Goal: Information Seeking & Learning: Learn about a topic

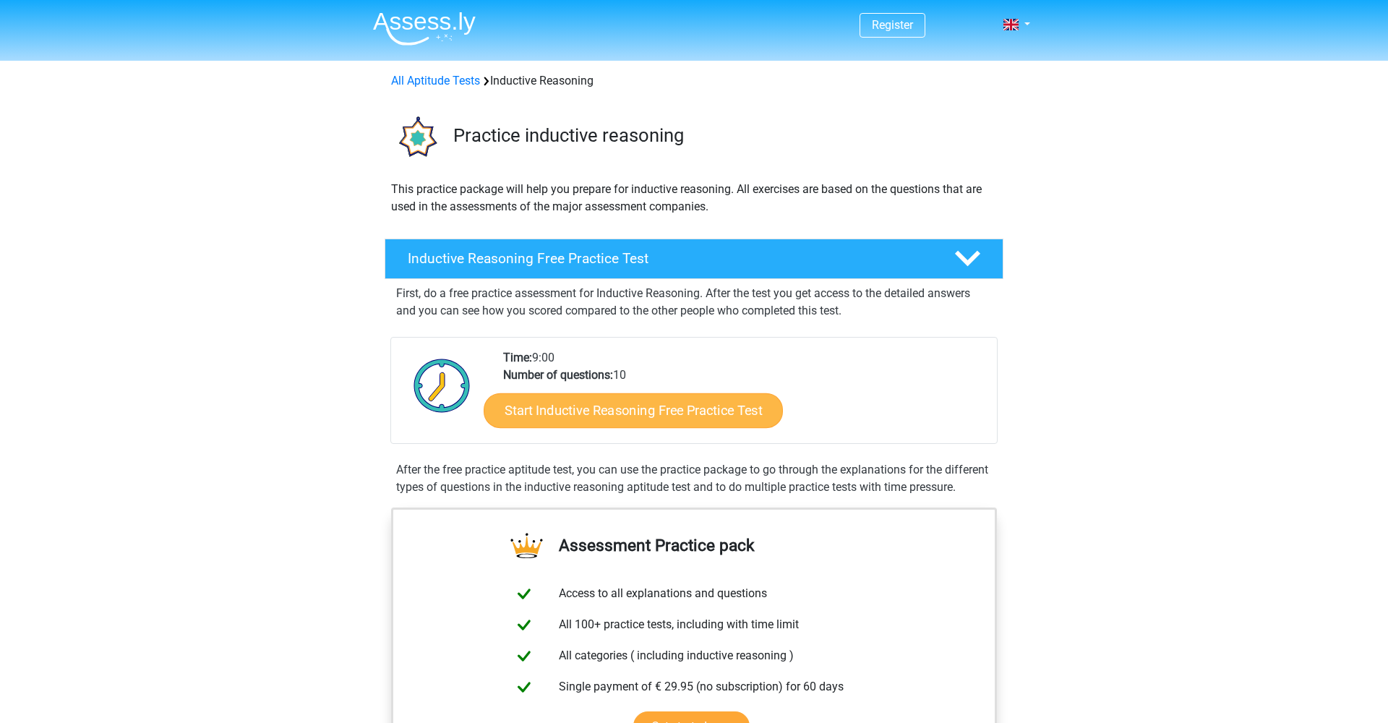
click at [671, 411] on link "Start Inductive Reasoning Free Practice Test" at bounding box center [633, 410] width 299 height 35
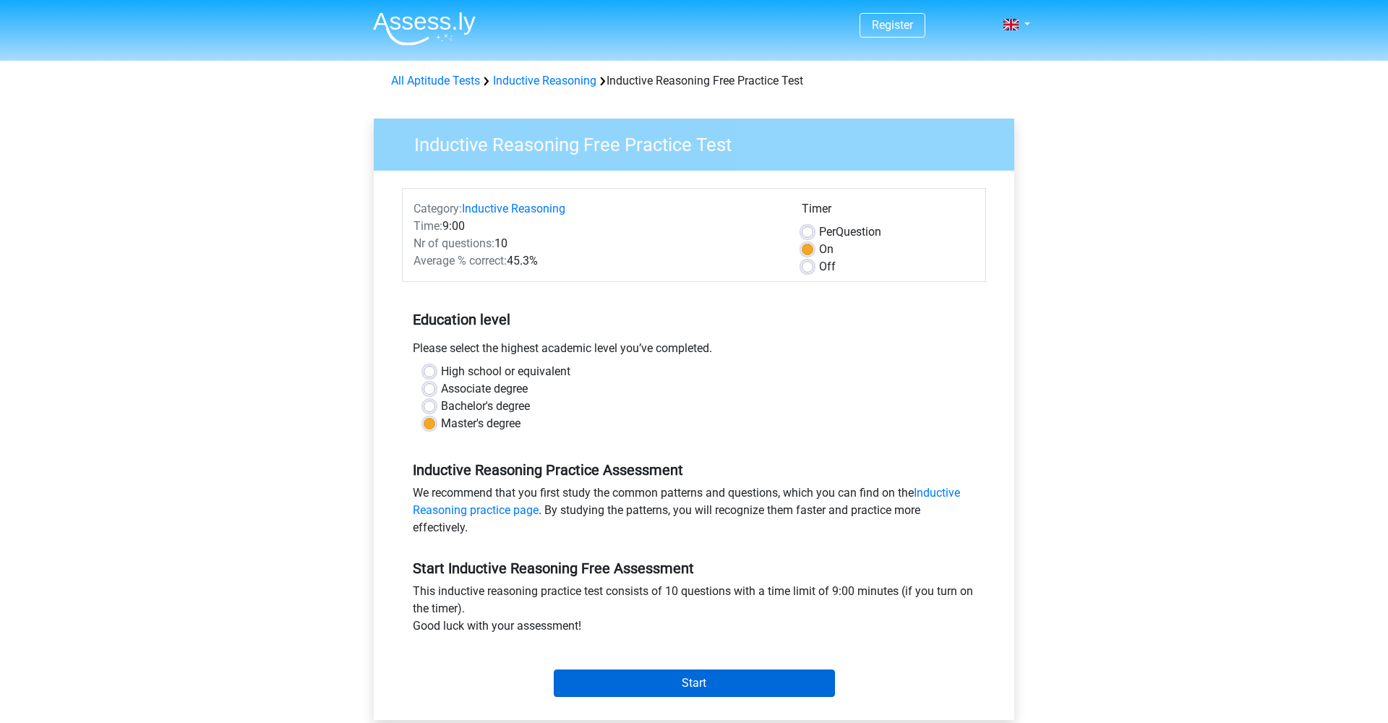
click at [675, 679] on input "Start" at bounding box center [694, 682] width 281 height 27
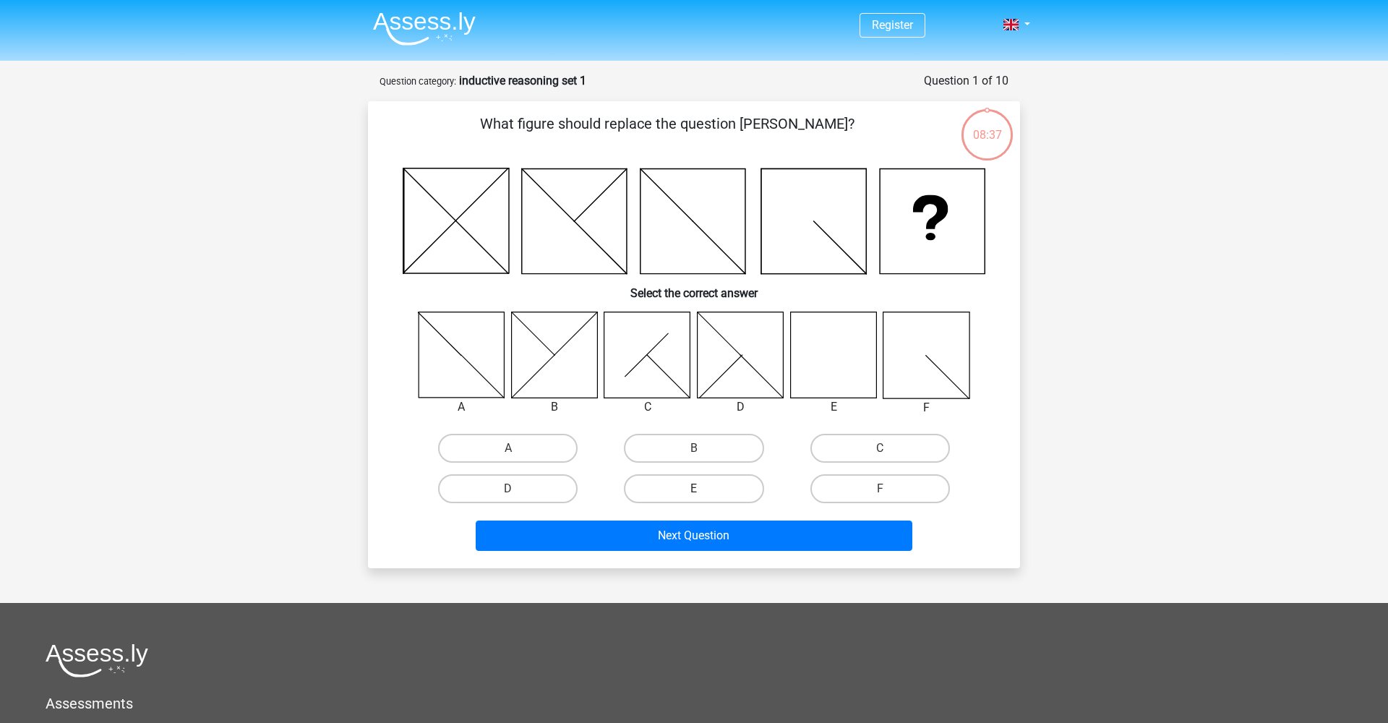
click at [687, 493] on label "E" at bounding box center [694, 488] width 140 height 29
click at [694, 493] on input "E" at bounding box center [698, 493] width 9 height 9
radio input "true"
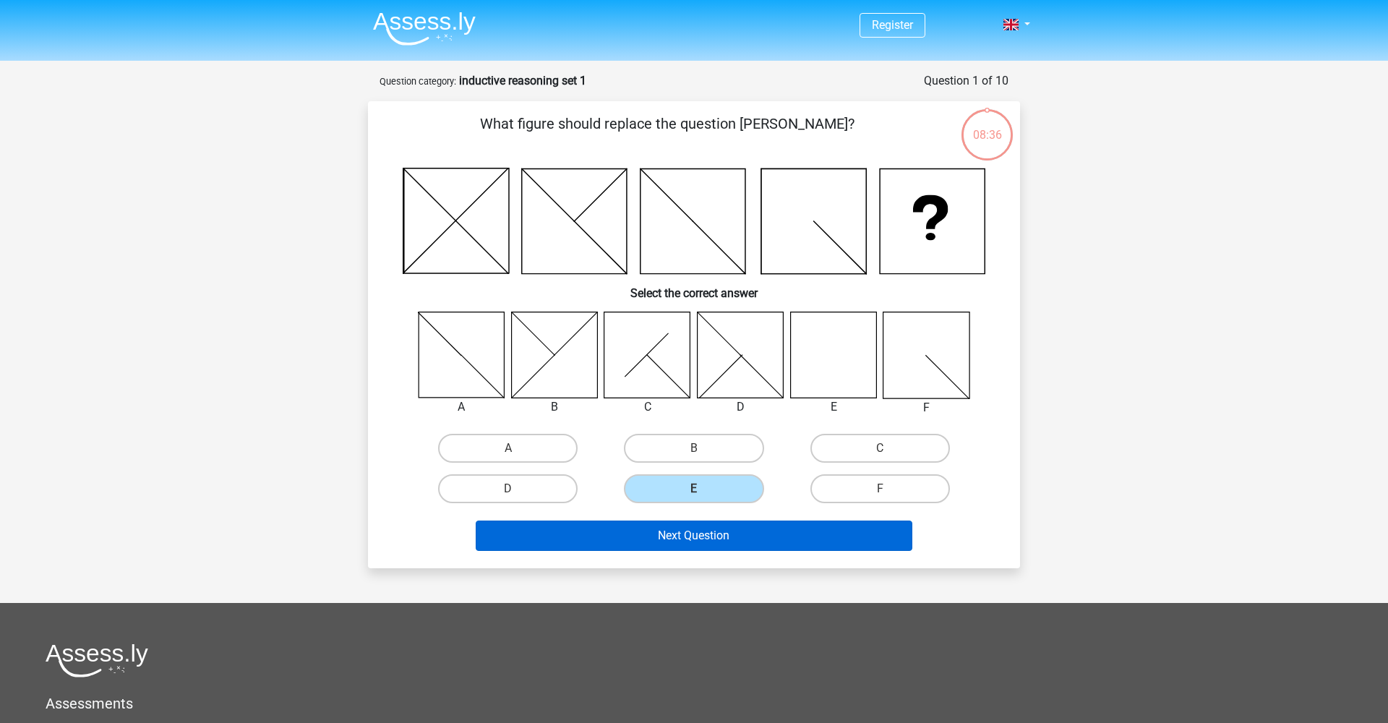
click at [688, 543] on button "Next Question" at bounding box center [694, 535] width 437 height 30
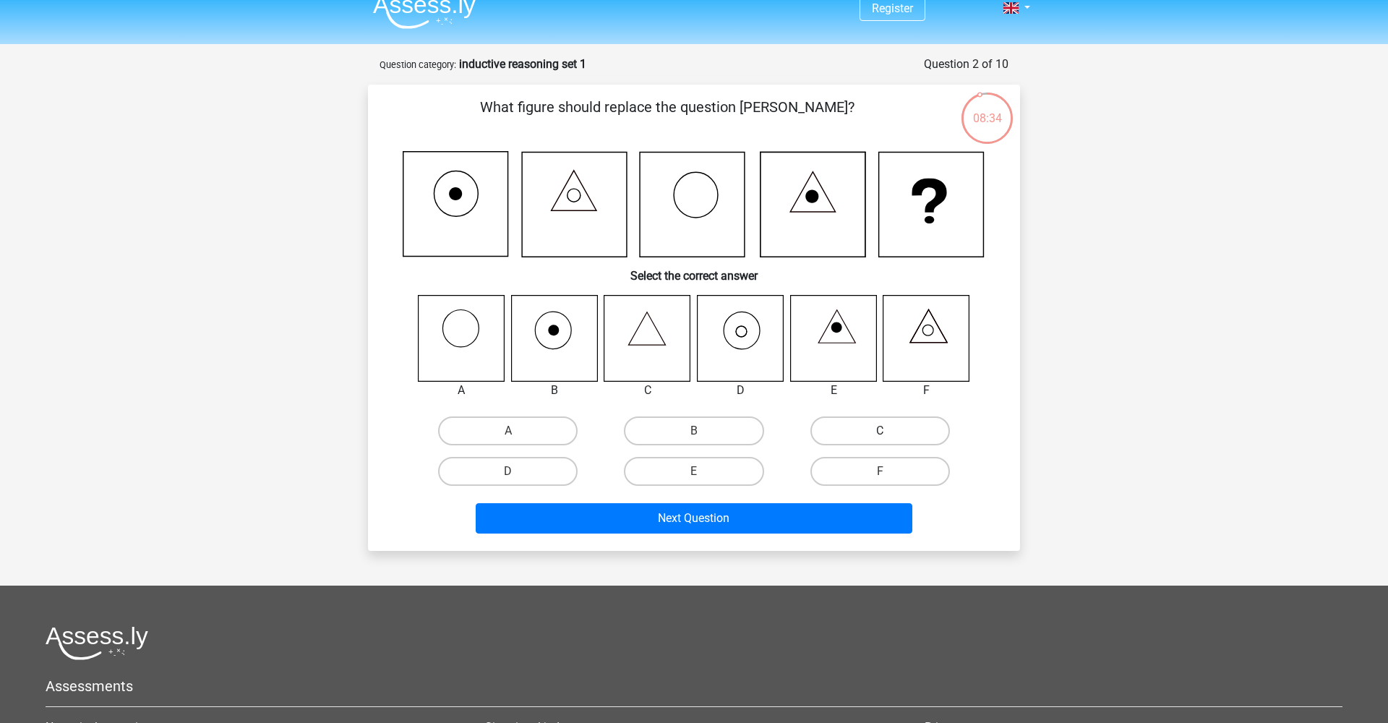
scroll to position [14, 0]
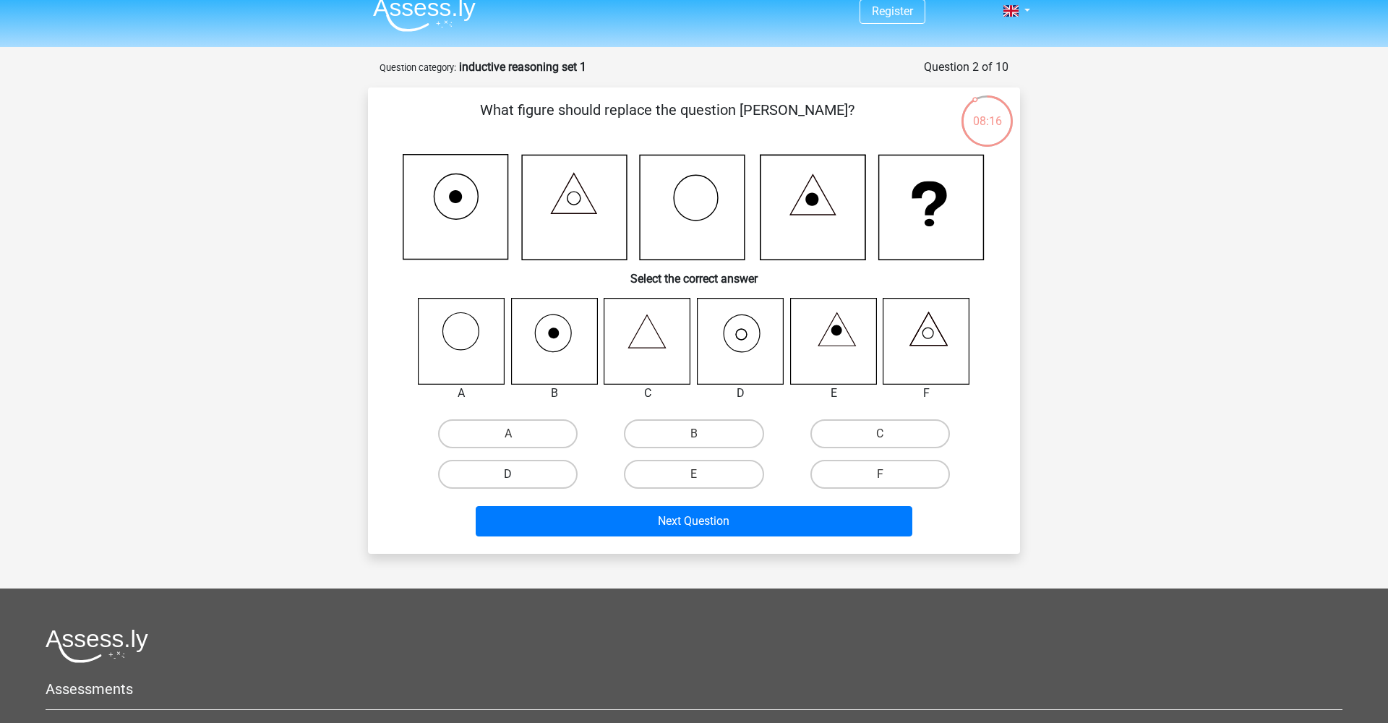
click at [504, 471] on label "D" at bounding box center [508, 474] width 140 height 29
click at [508, 474] on input "D" at bounding box center [512, 478] width 9 height 9
radio input "true"
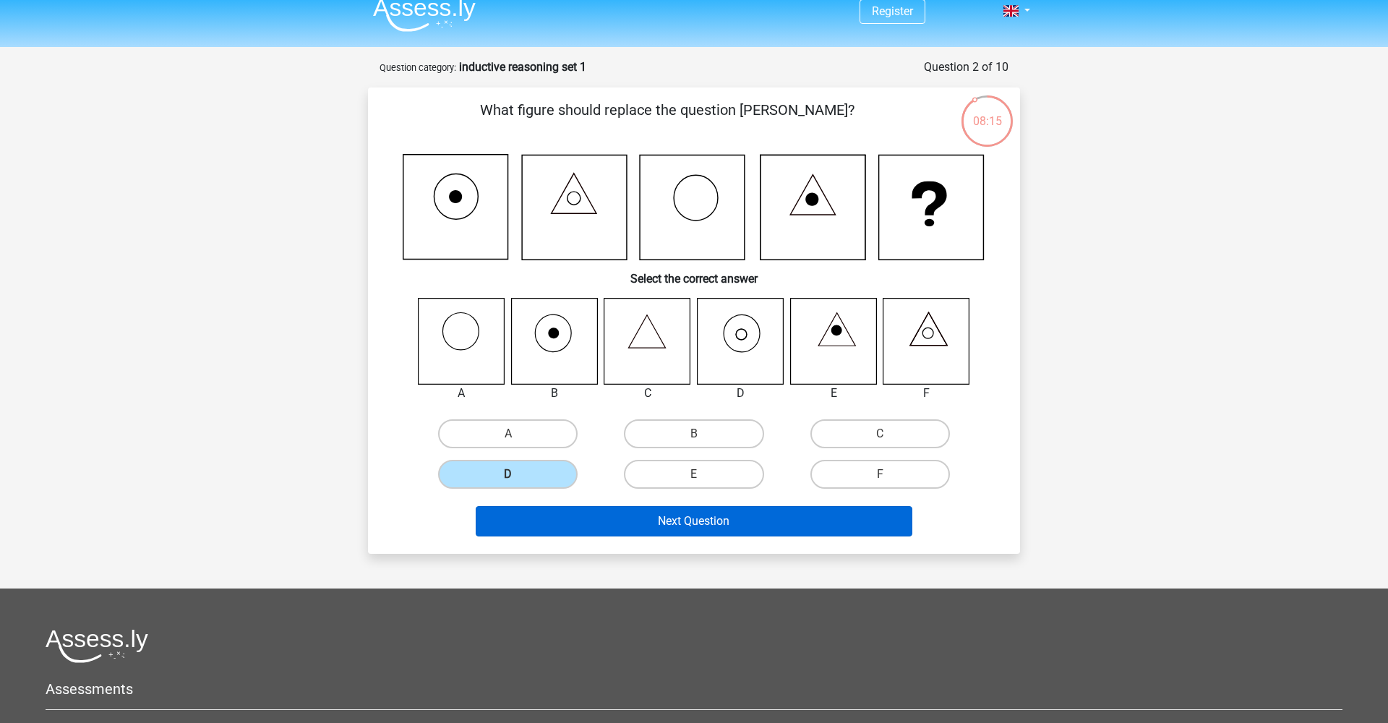
click at [631, 519] on button "Next Question" at bounding box center [694, 521] width 437 height 30
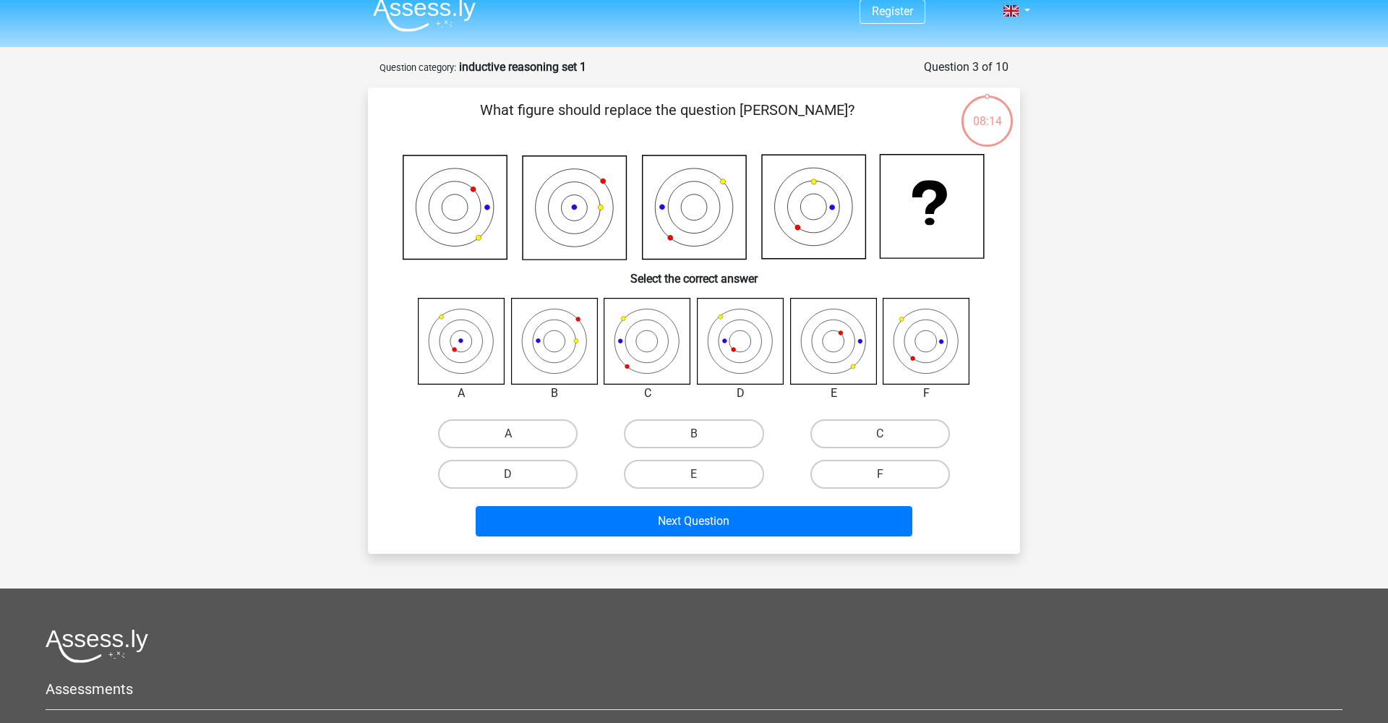
scroll to position [72, 0]
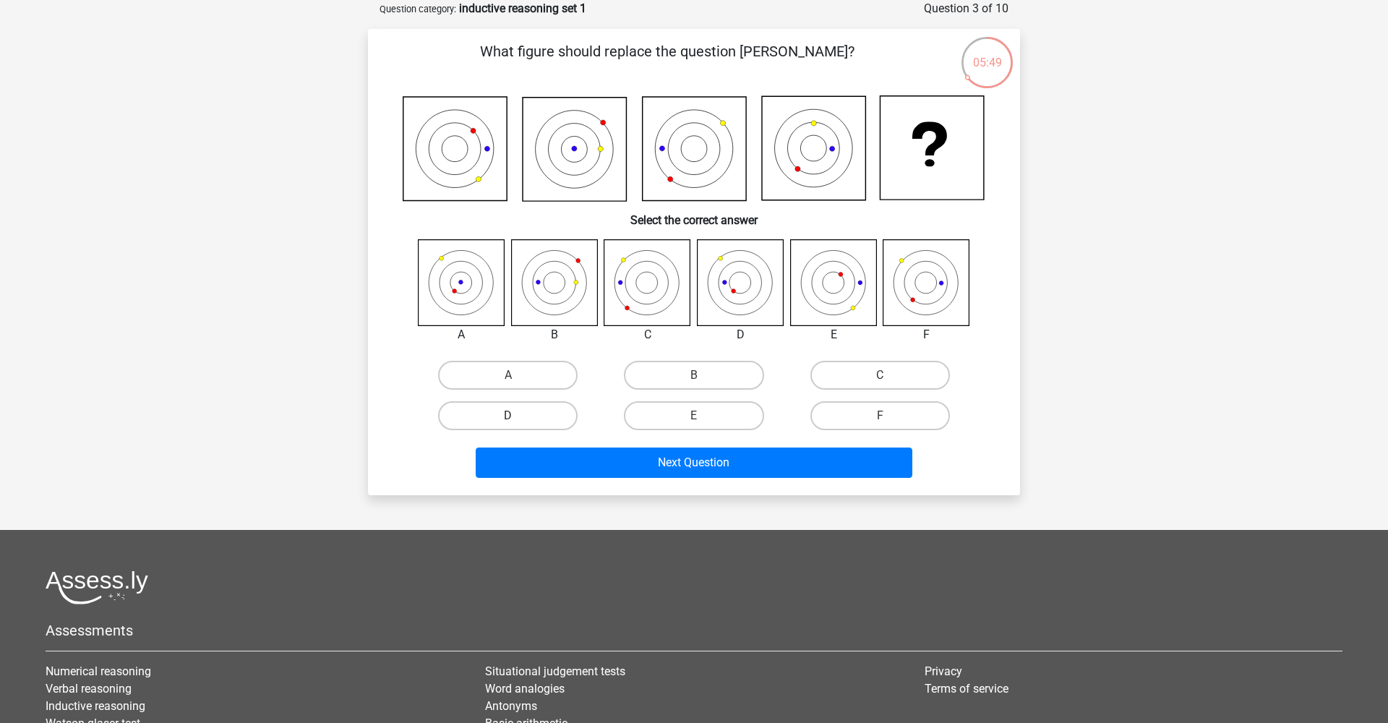
click at [532, 414] on label "D" at bounding box center [508, 415] width 140 height 29
click at [518, 416] on input "D" at bounding box center [512, 420] width 9 height 9
radio input "true"
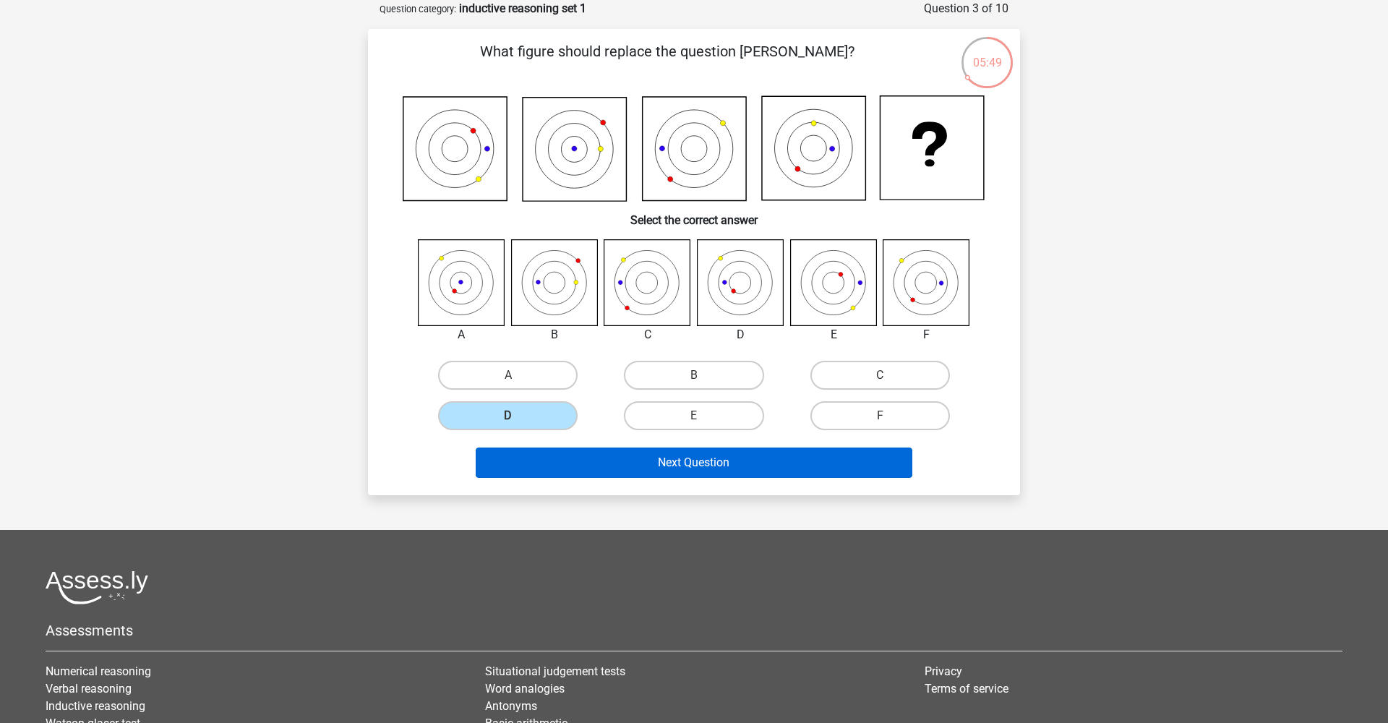
click at [652, 466] on button "Next Question" at bounding box center [694, 462] width 437 height 30
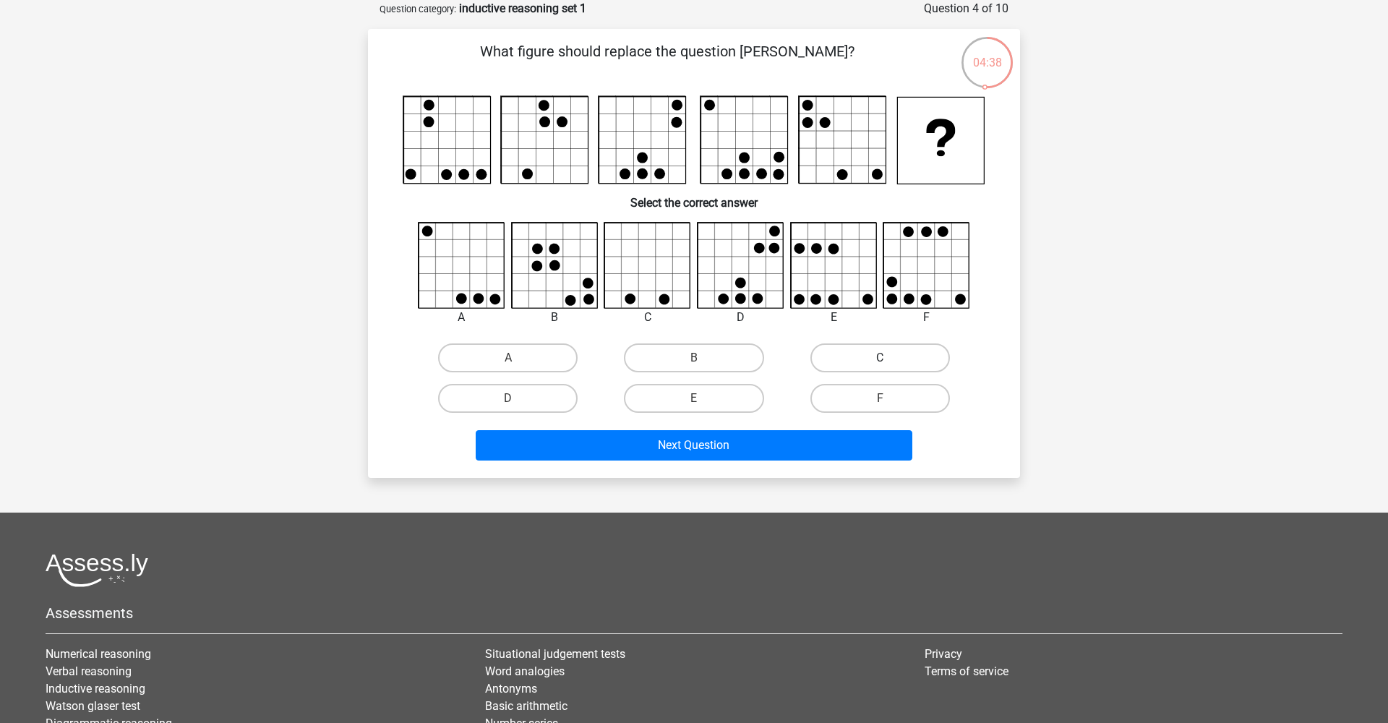
click at [861, 368] on label "C" at bounding box center [880, 357] width 140 height 29
click at [880, 367] on input "C" at bounding box center [884, 362] width 9 height 9
radio input "true"
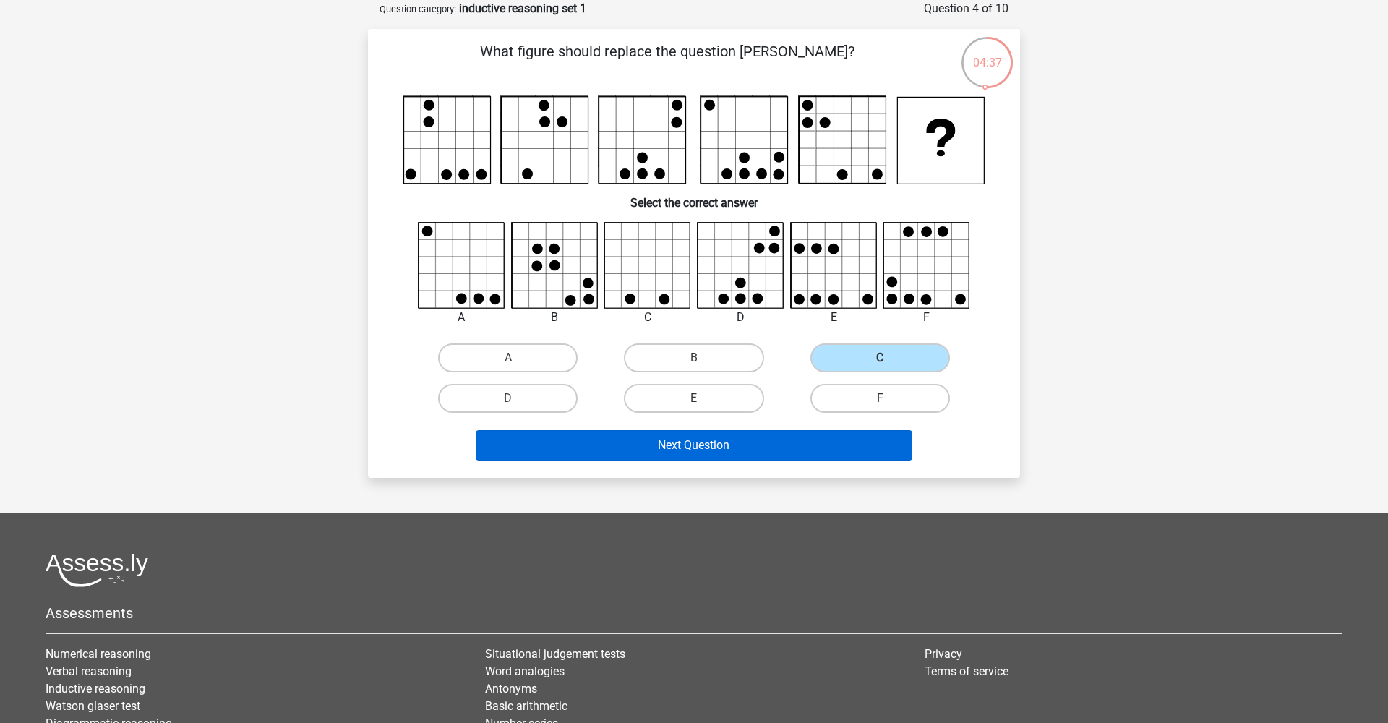
click at [748, 449] on button "Next Question" at bounding box center [694, 445] width 437 height 30
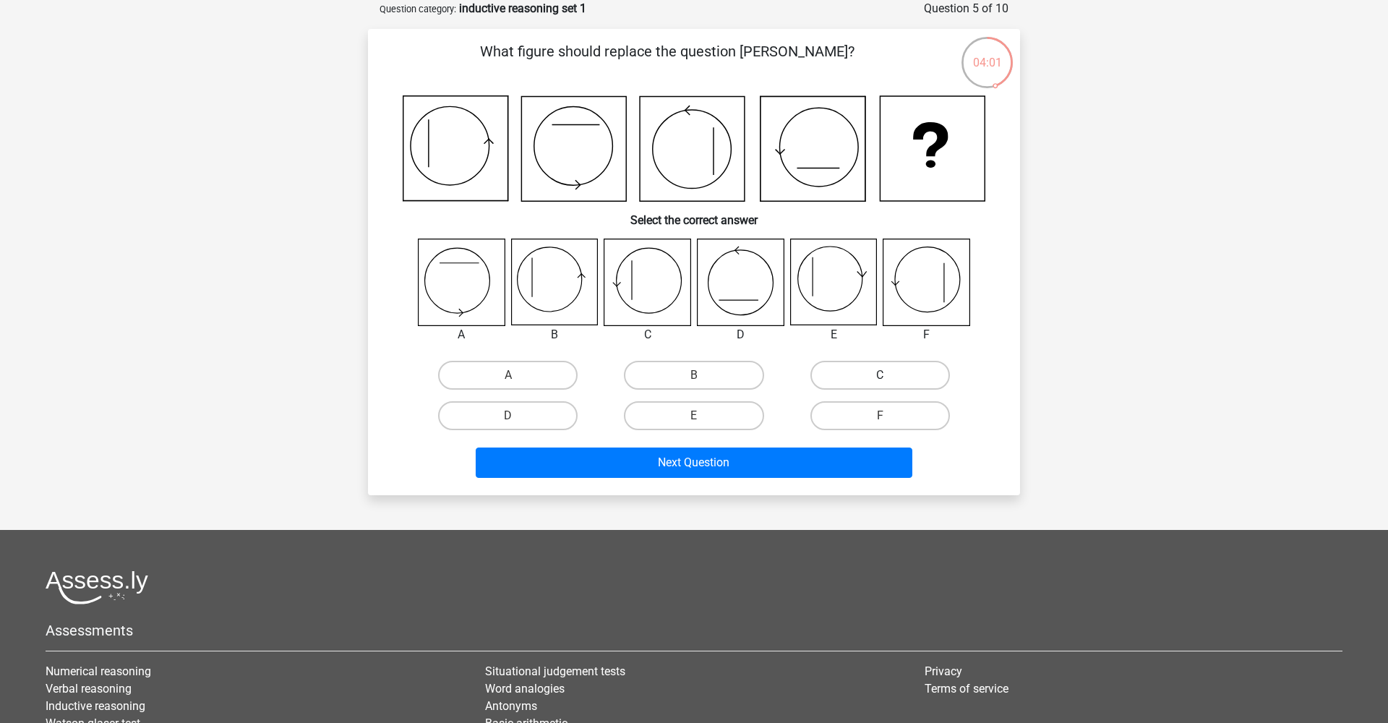
click at [878, 375] on label "C" at bounding box center [880, 375] width 140 height 29
click at [880, 375] on input "C" at bounding box center [884, 379] width 9 height 9
radio input "true"
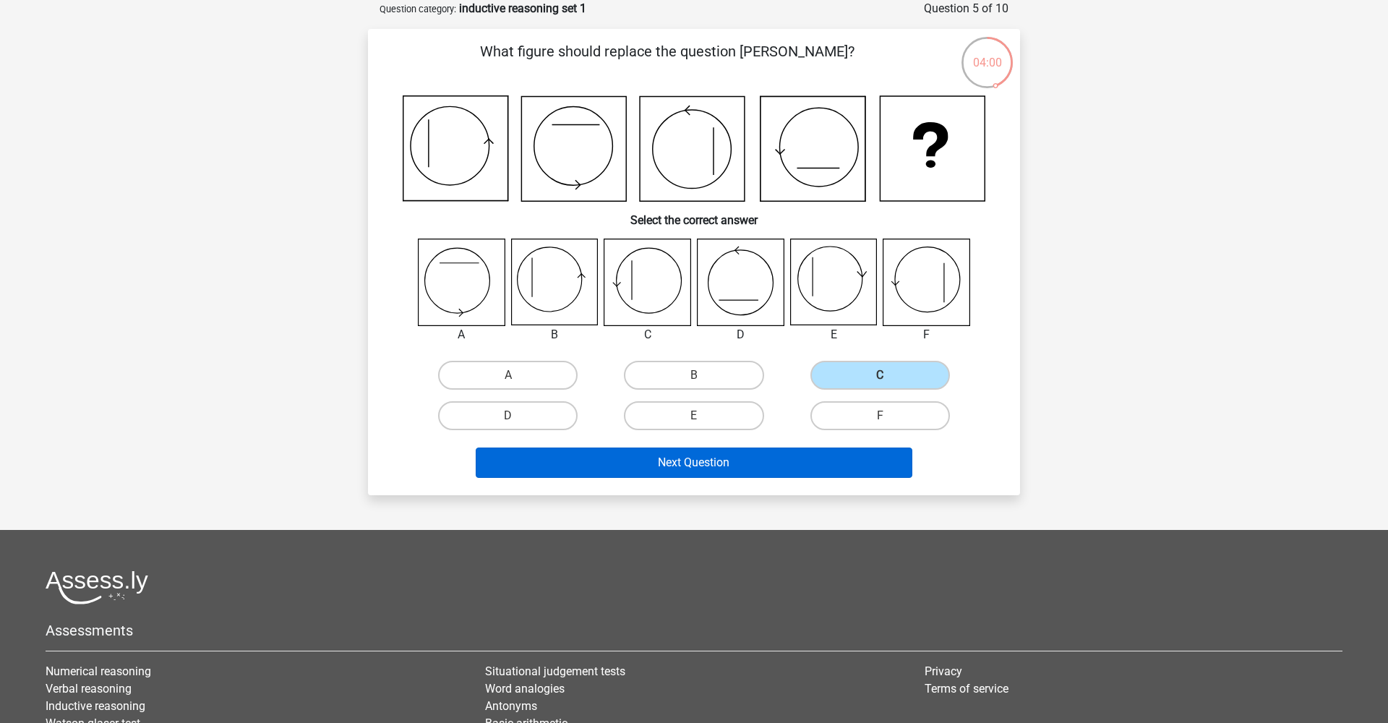
click at [730, 469] on button "Next Question" at bounding box center [694, 462] width 437 height 30
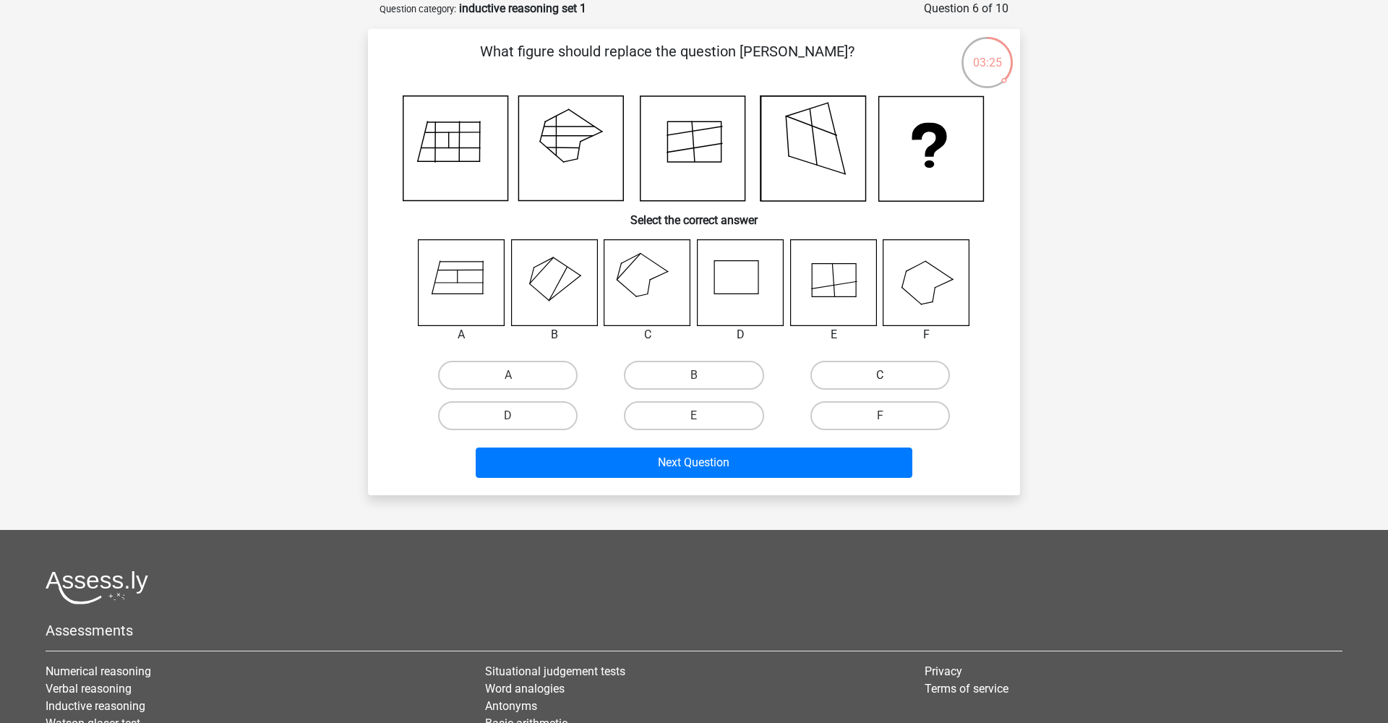
click at [840, 372] on label "C" at bounding box center [880, 375] width 140 height 29
click at [880, 375] on input "C" at bounding box center [884, 379] width 9 height 9
radio input "true"
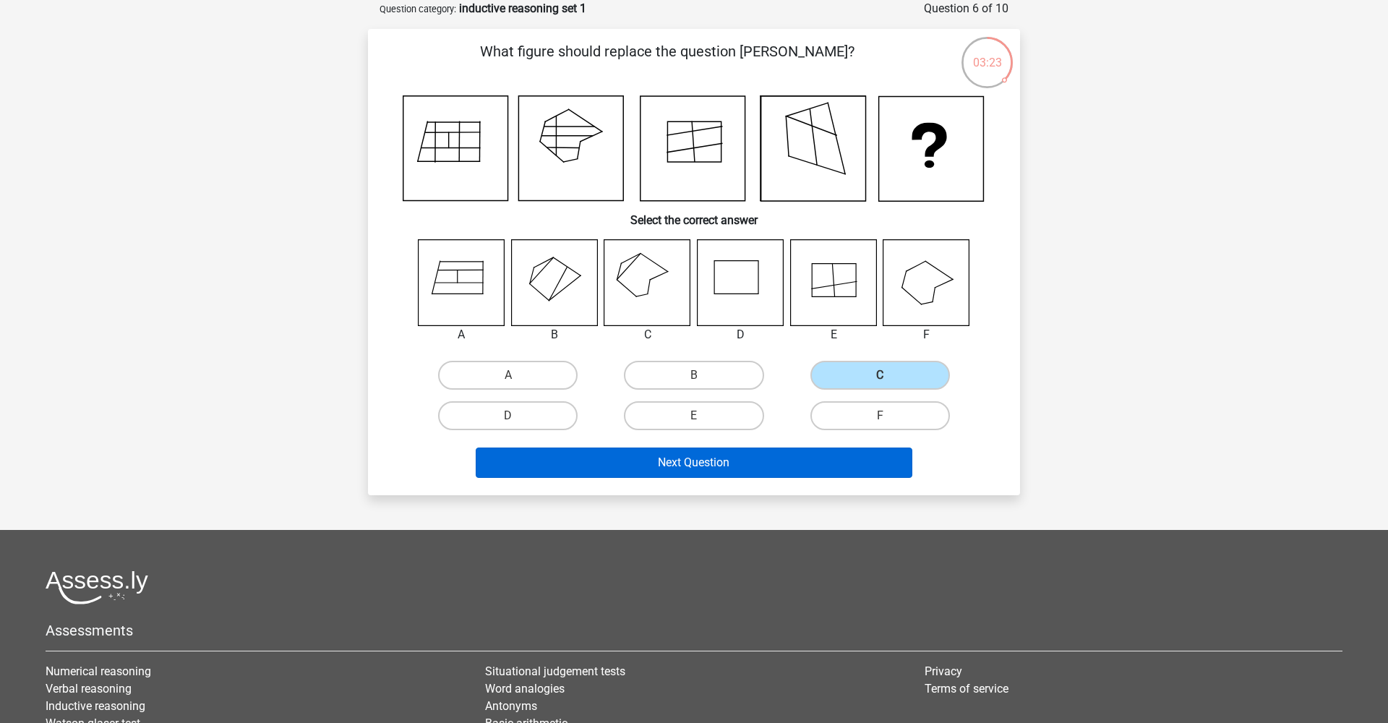
click at [719, 461] on button "Next Question" at bounding box center [694, 462] width 437 height 30
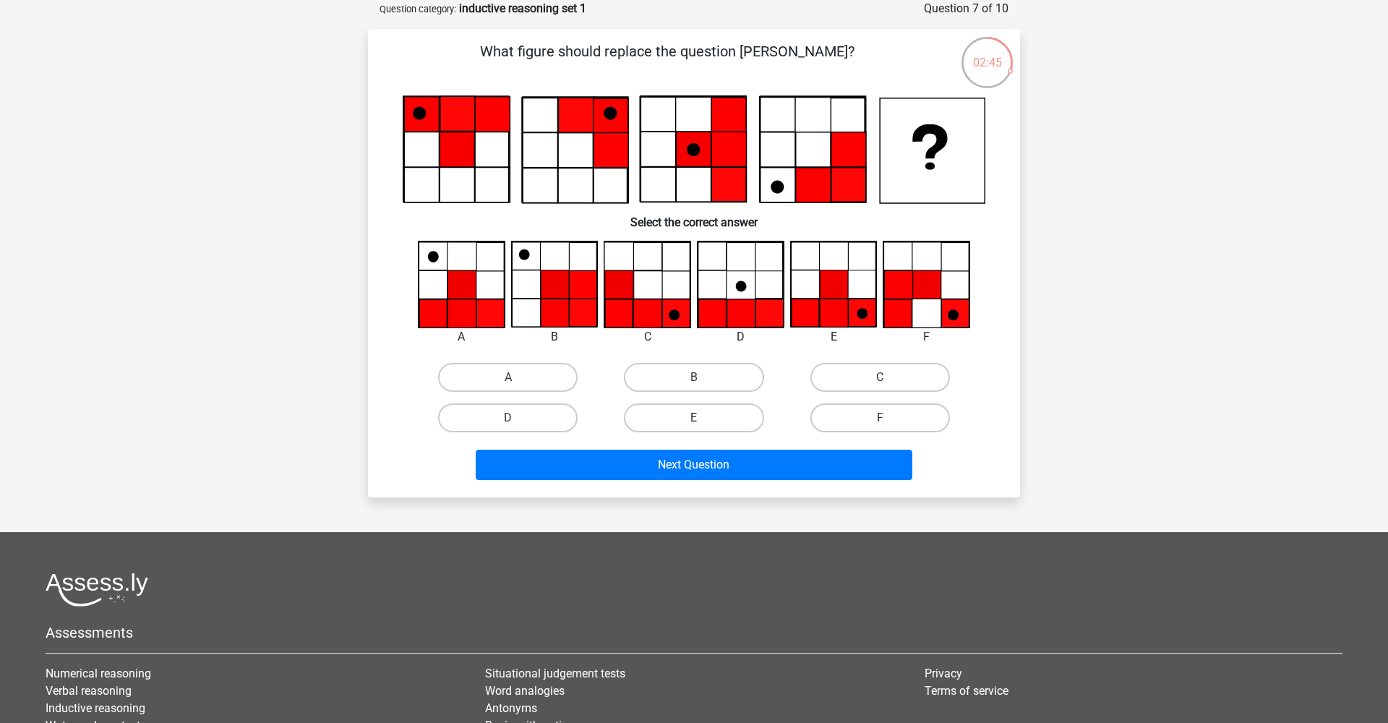
click at [691, 421] on label "E" at bounding box center [694, 417] width 140 height 29
click at [694, 421] on input "E" at bounding box center [698, 422] width 9 height 9
radio input "true"
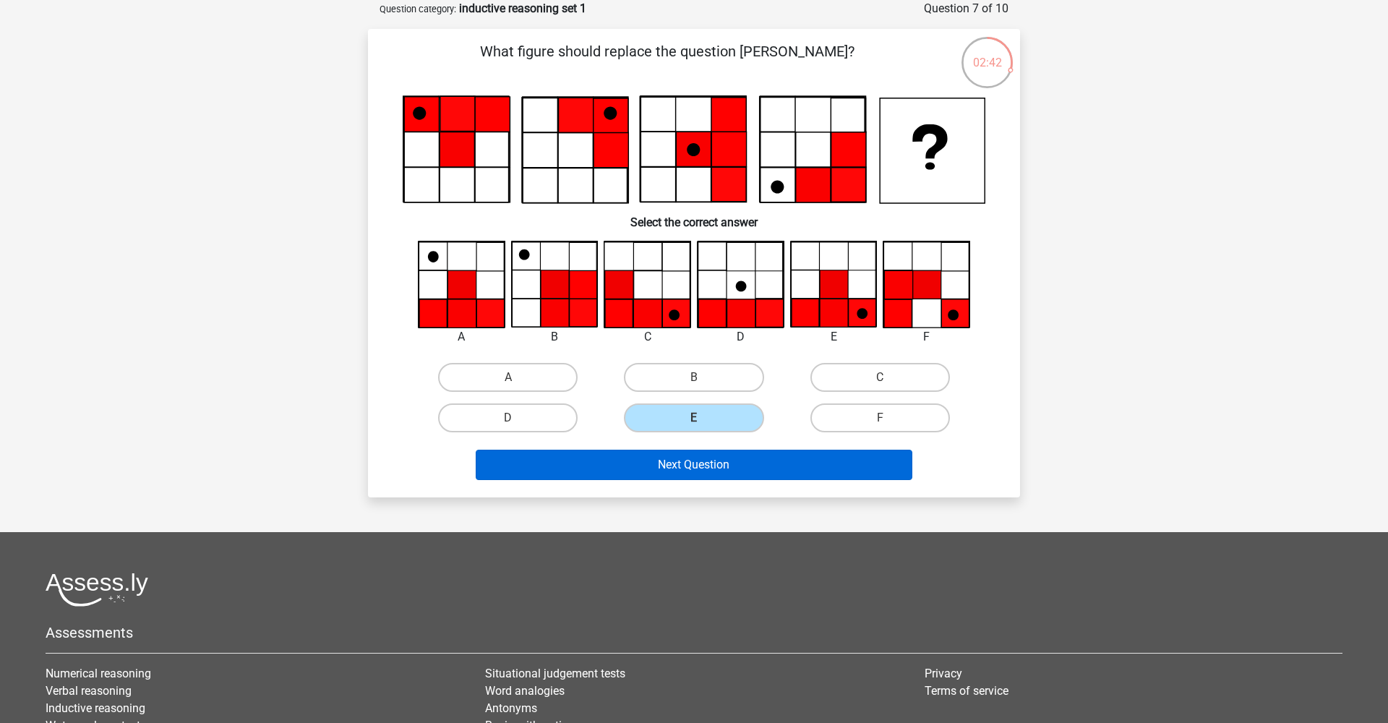
click at [703, 467] on button "Next Question" at bounding box center [694, 465] width 437 height 30
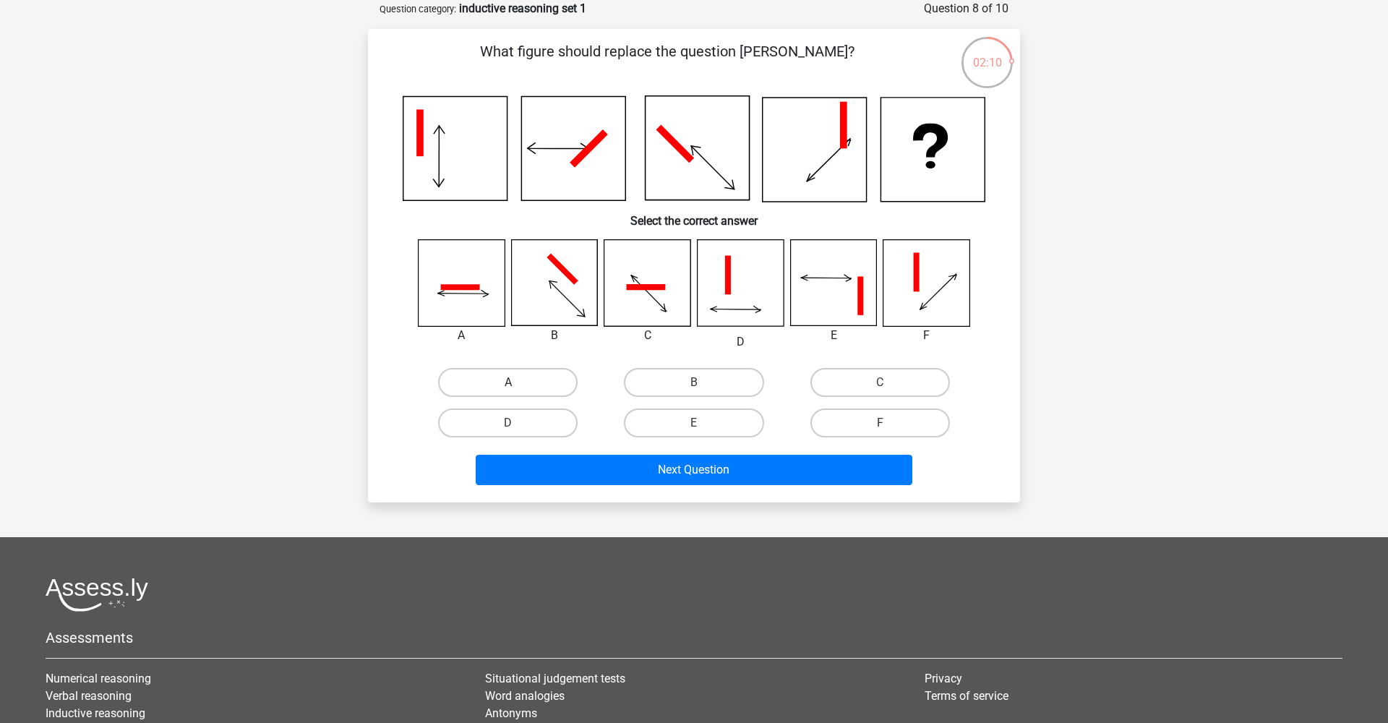
click at [495, 387] on label "A" at bounding box center [508, 382] width 140 height 29
click at [508, 387] on input "A" at bounding box center [512, 386] width 9 height 9
radio input "true"
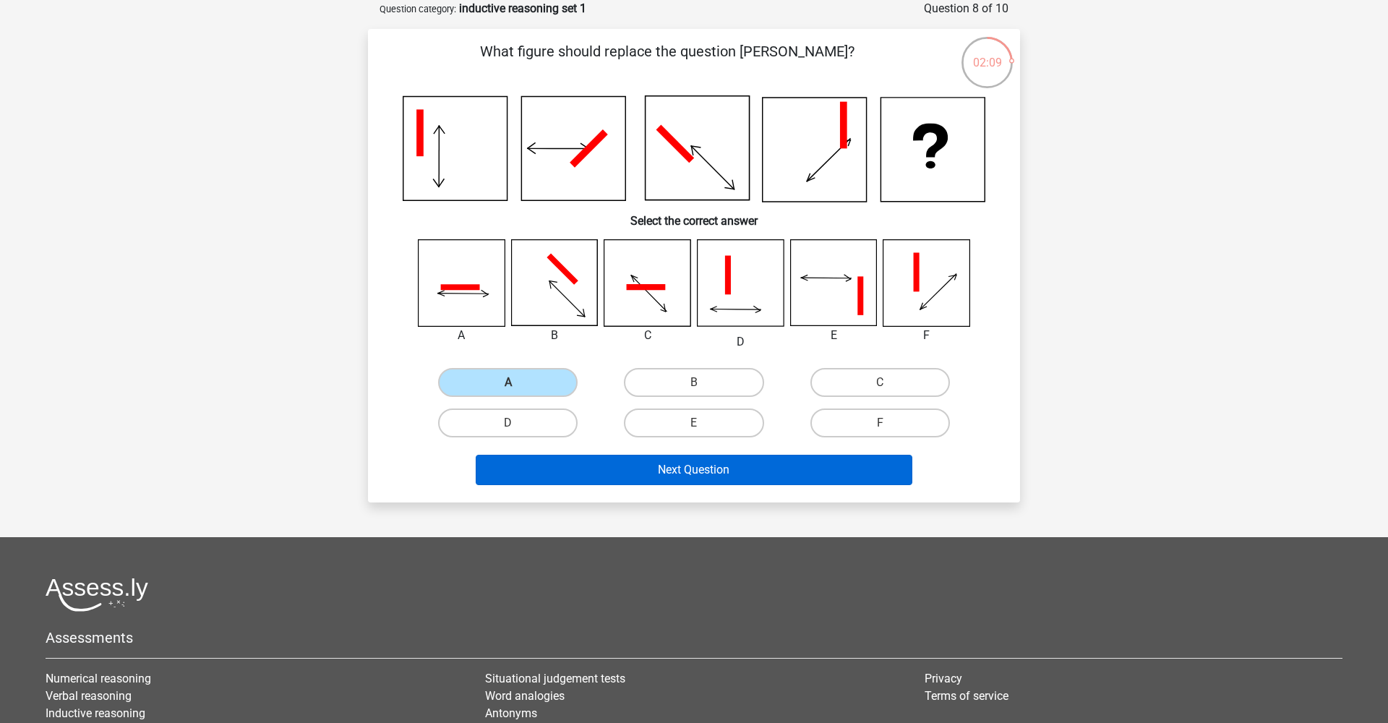
click at [622, 462] on button "Next Question" at bounding box center [694, 470] width 437 height 30
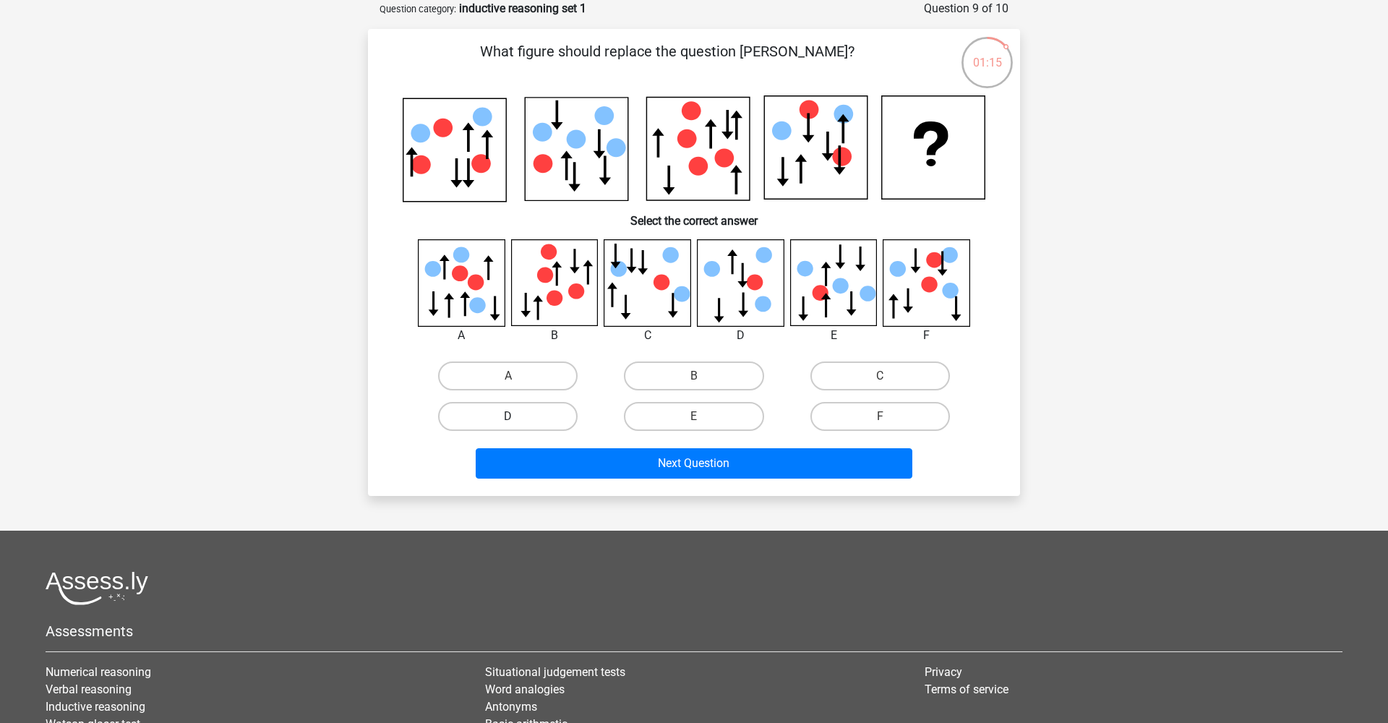
click at [533, 413] on label "D" at bounding box center [508, 416] width 140 height 29
click at [518, 416] on input "D" at bounding box center [512, 420] width 9 height 9
radio input "true"
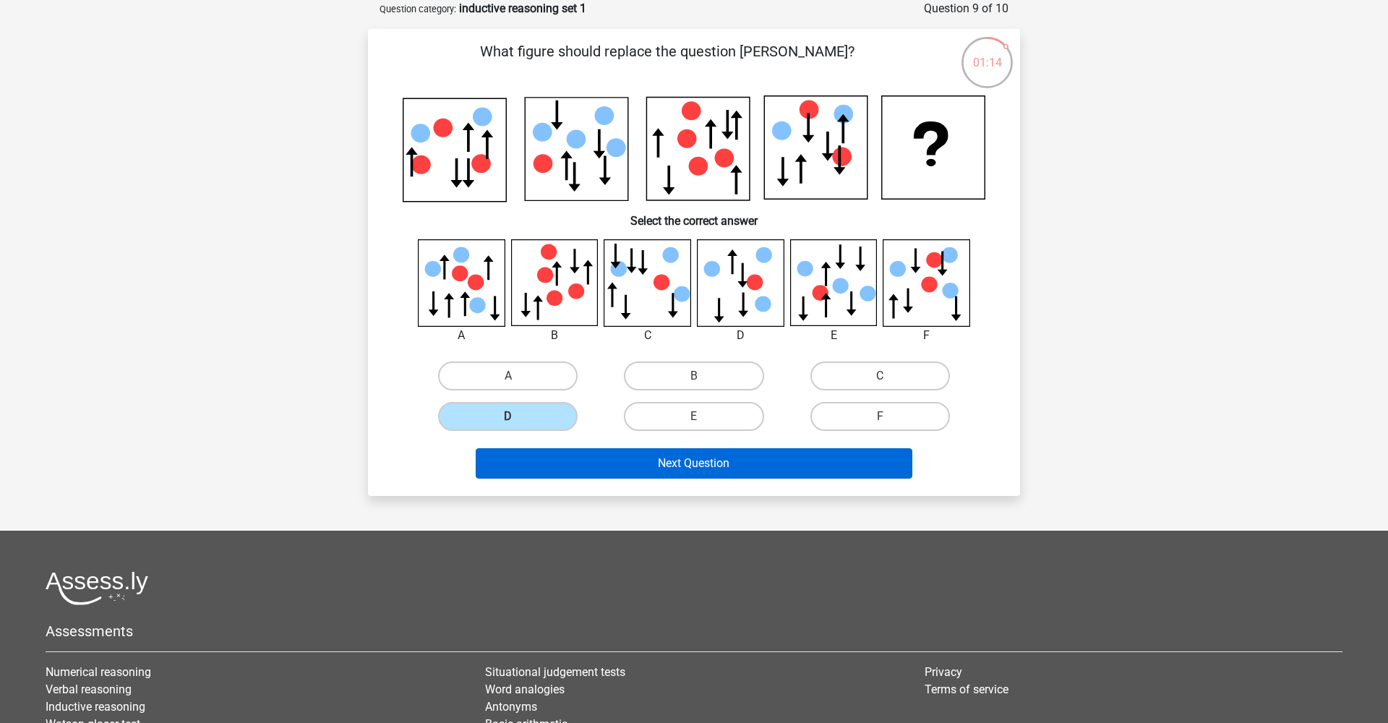
click at [636, 459] on button "Next Question" at bounding box center [694, 463] width 437 height 30
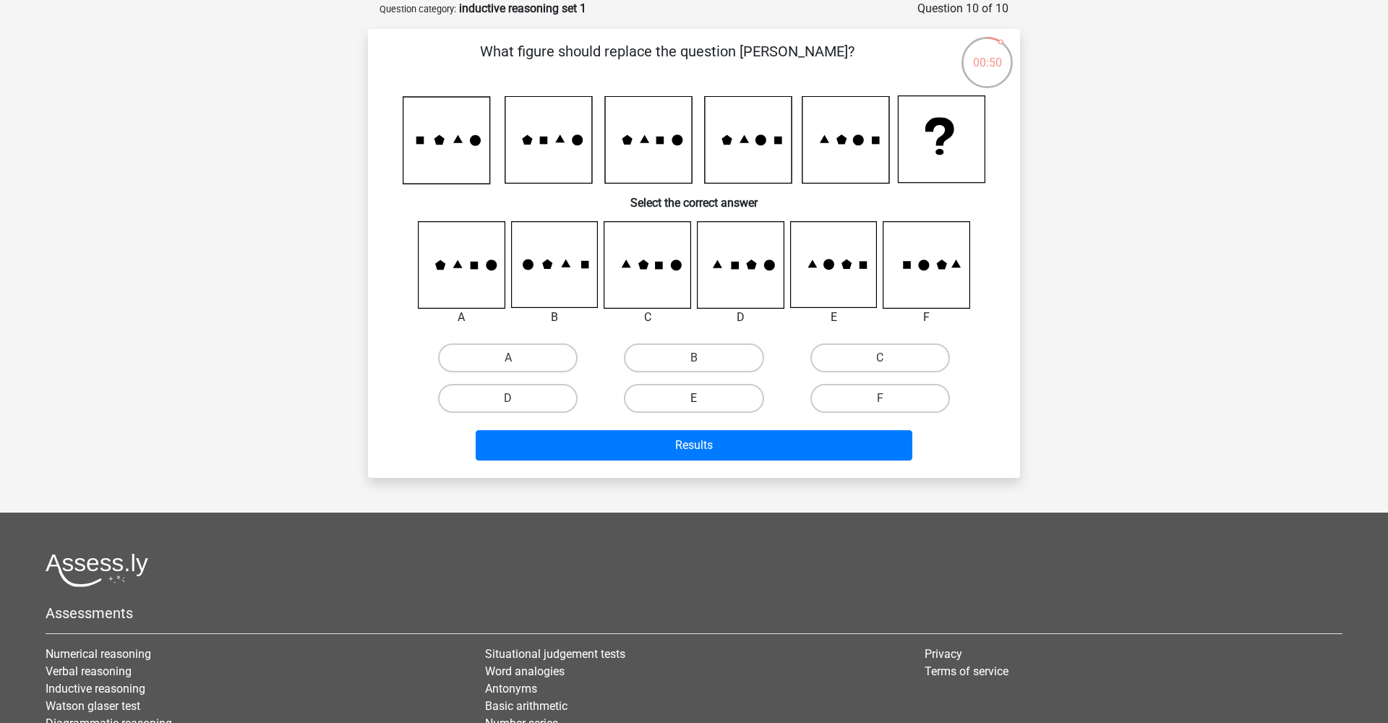
click at [659, 390] on label "E" at bounding box center [694, 398] width 140 height 29
click at [694, 398] on input "E" at bounding box center [698, 402] width 9 height 9
radio input "true"
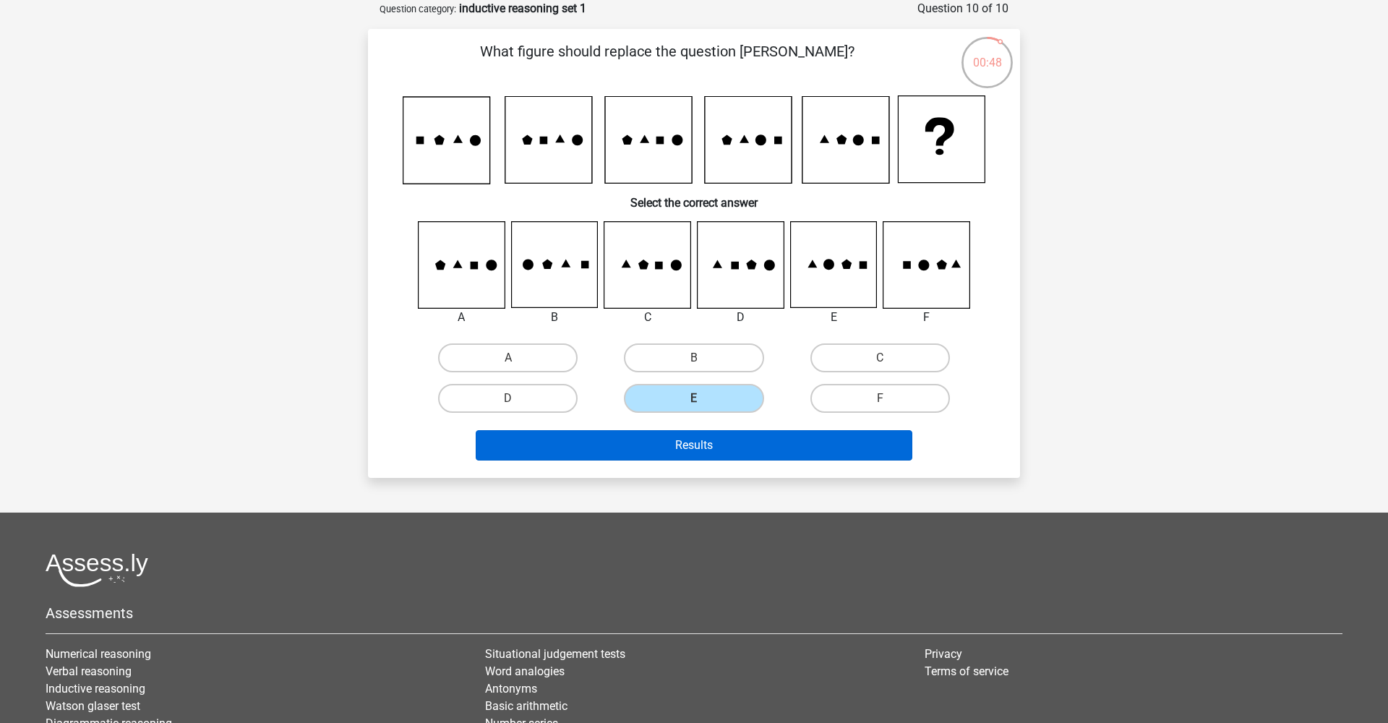
click at [675, 440] on button "Results" at bounding box center [694, 445] width 437 height 30
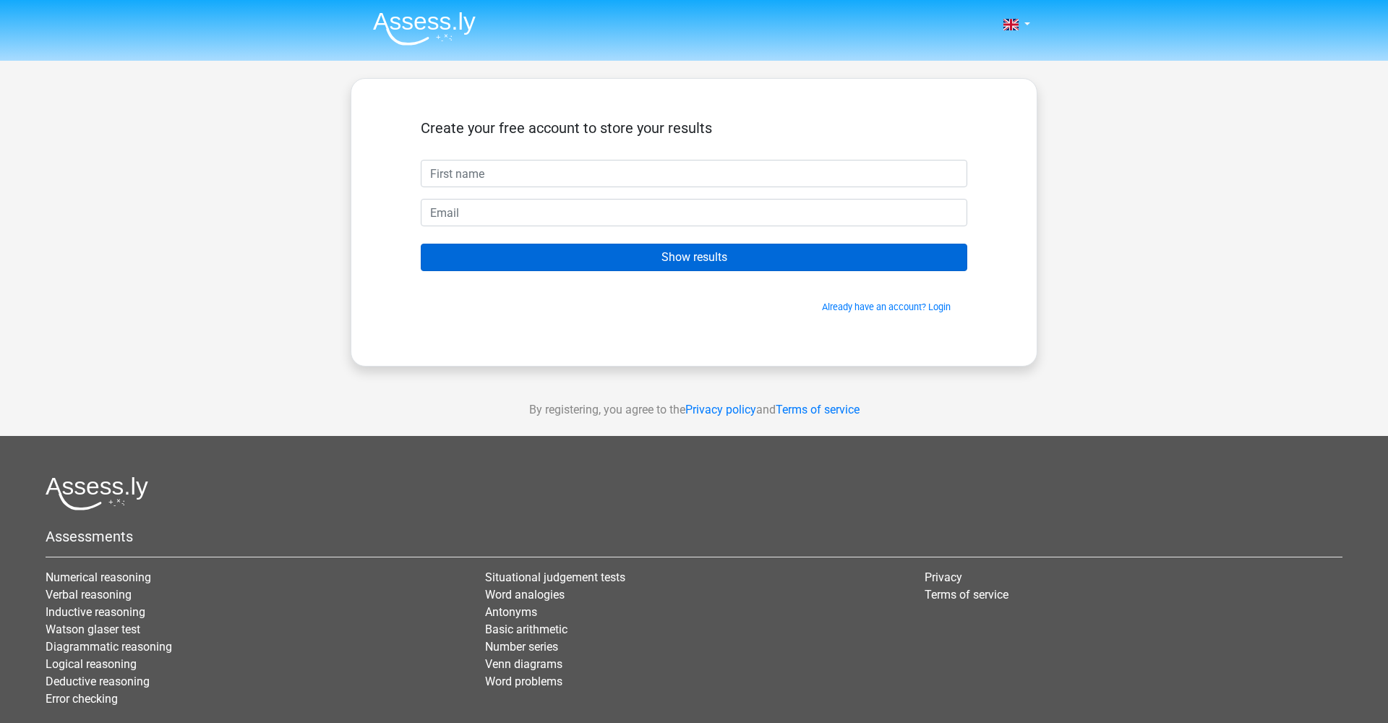
click at [751, 256] on input "Show results" at bounding box center [694, 257] width 547 height 27
type input "s"
click at [669, 262] on input "Show results" at bounding box center [694, 257] width 547 height 27
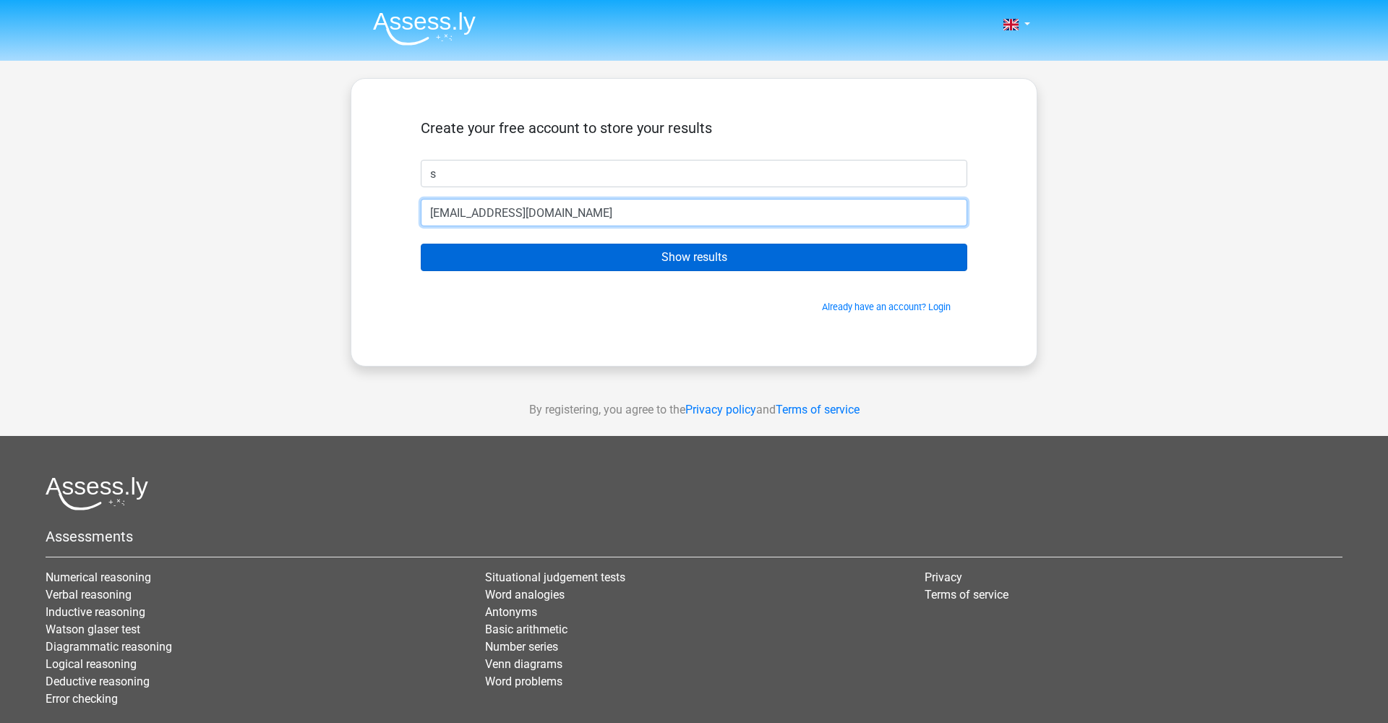
type input "spyroskondy@gmail.com"
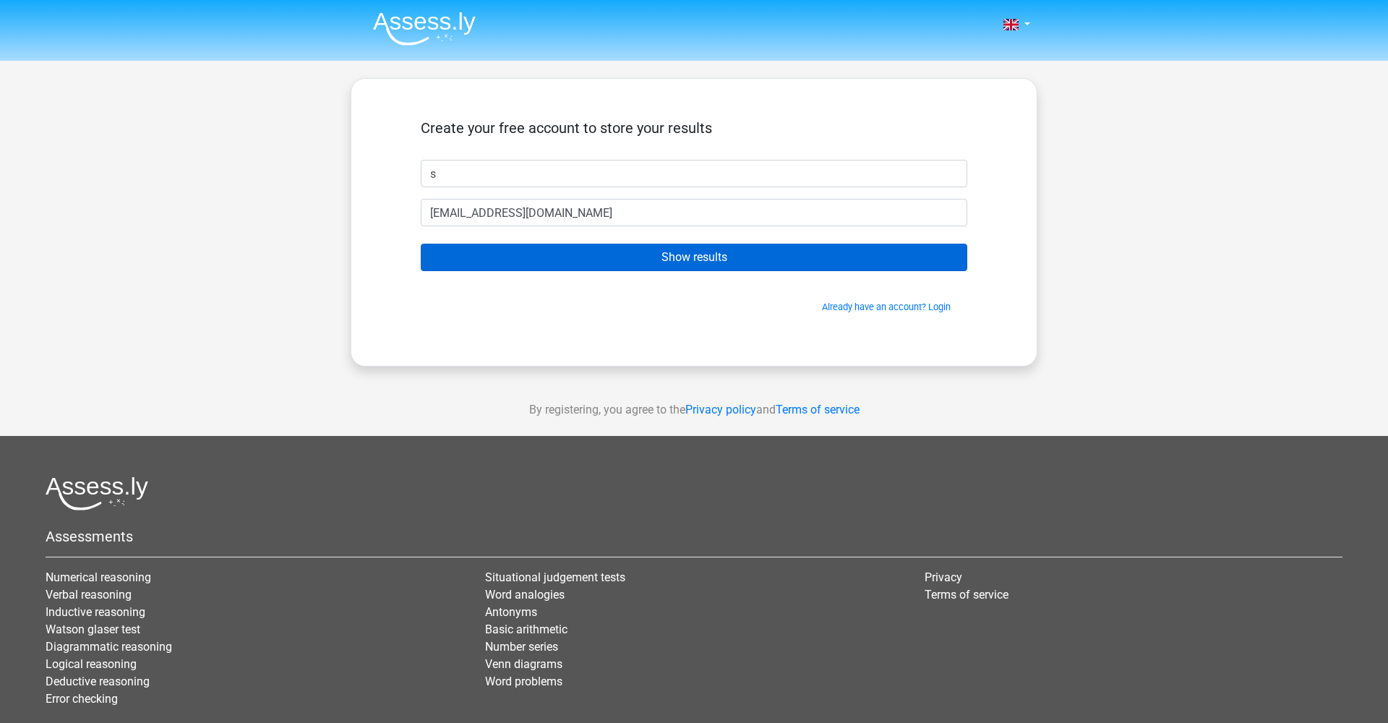
click at [713, 251] on input "Show results" at bounding box center [694, 257] width 547 height 27
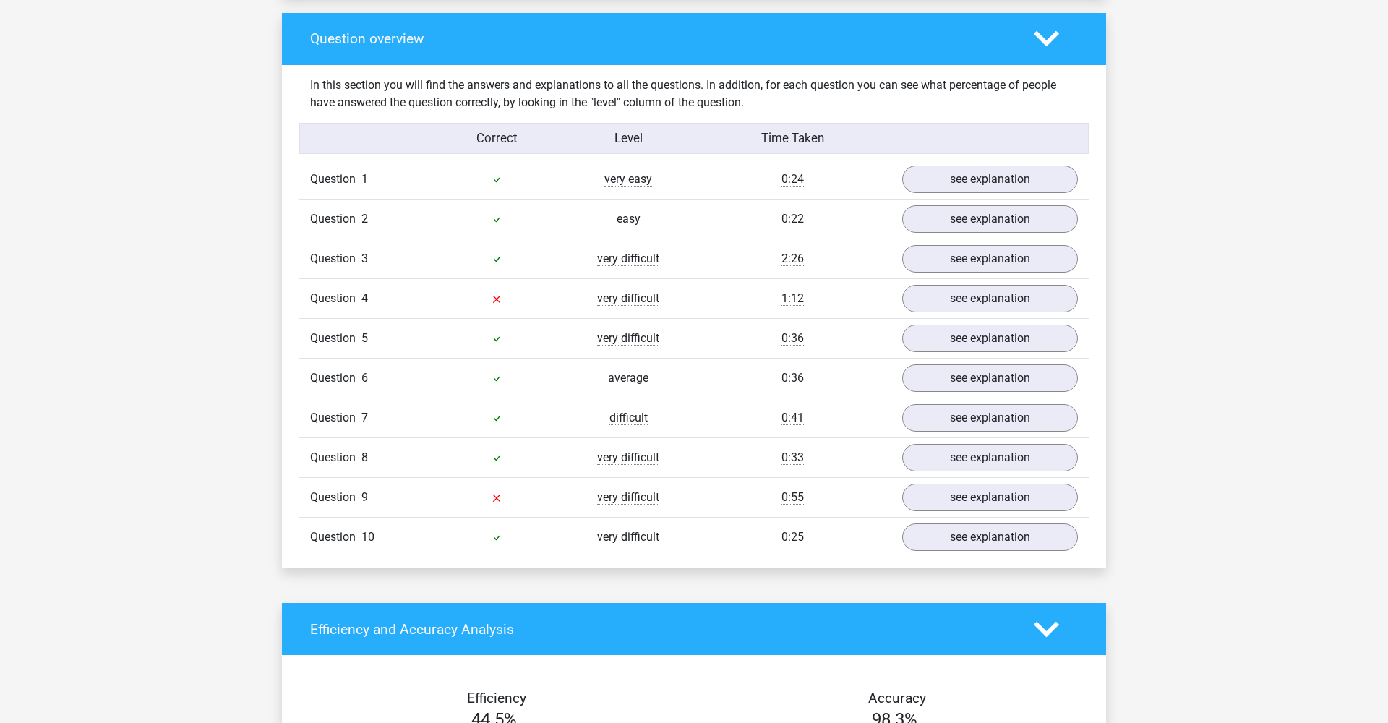
scroll to position [1066, 0]
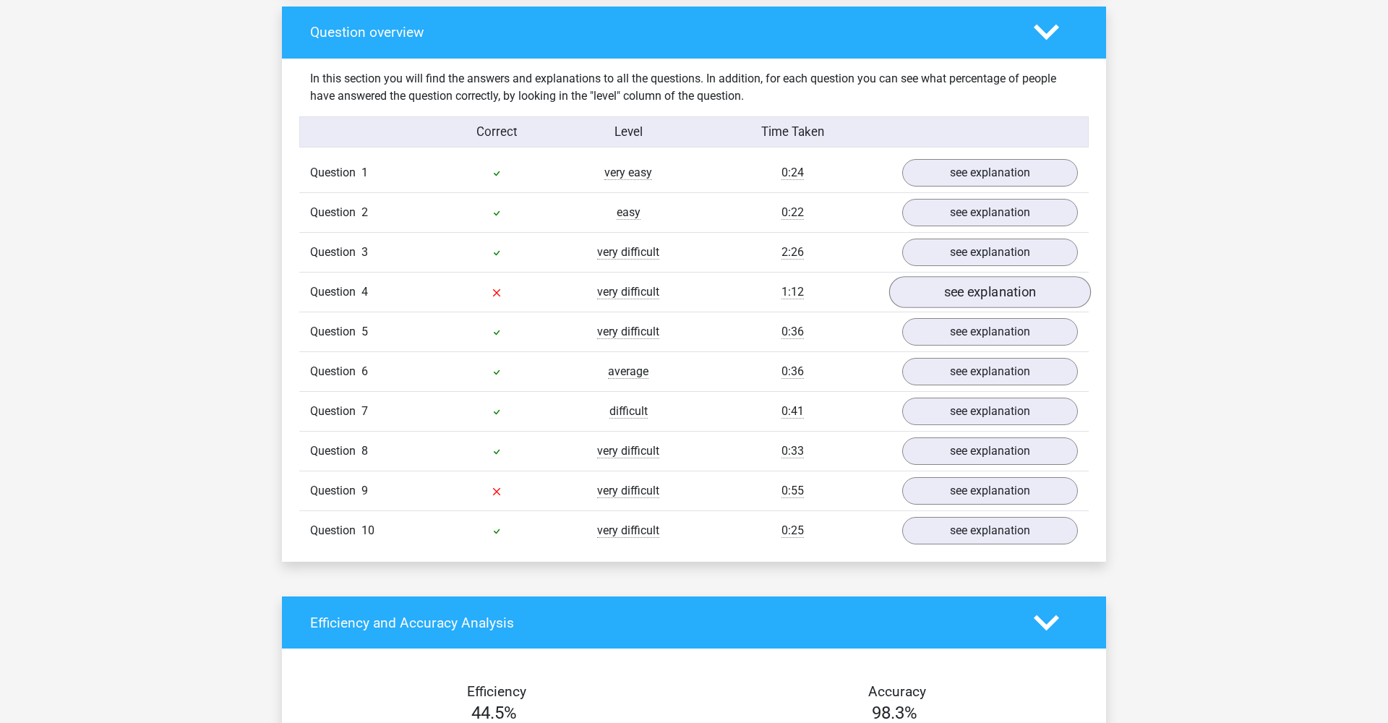
click at [945, 293] on link "see explanation" at bounding box center [990, 292] width 202 height 32
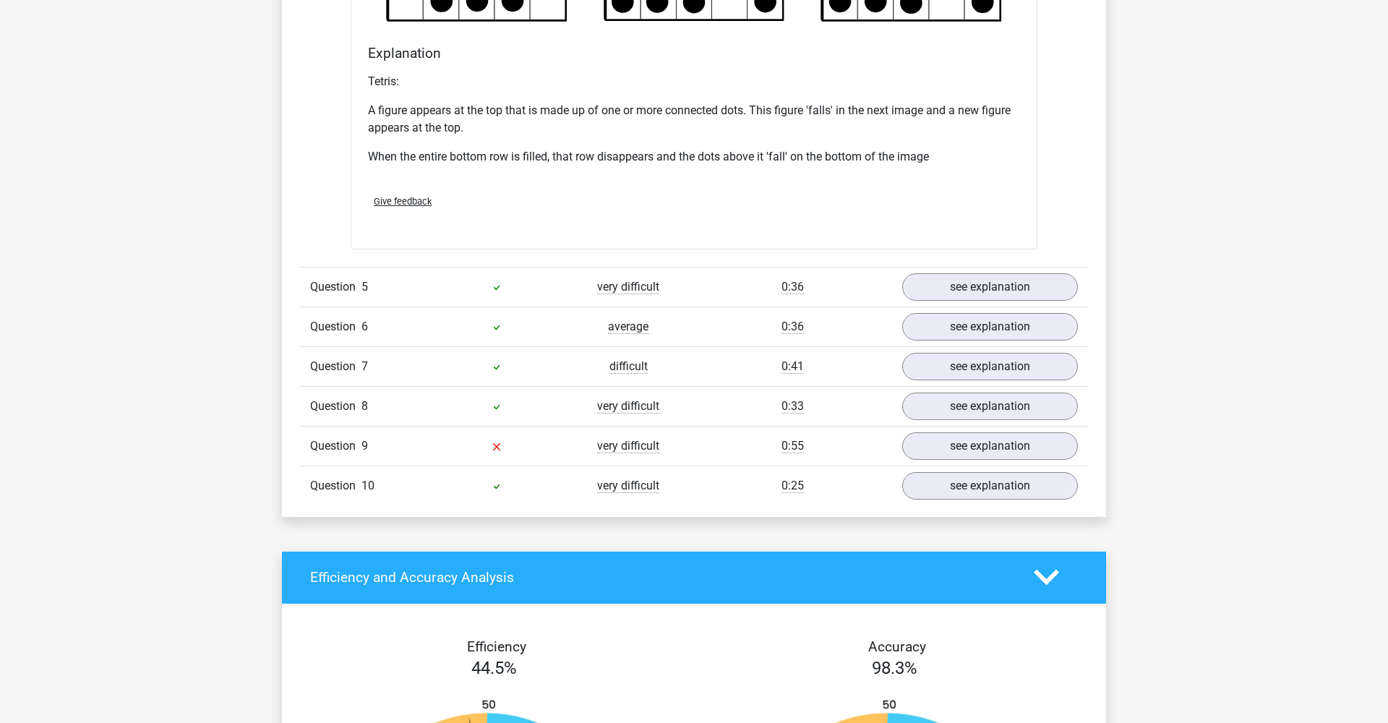
scroll to position [2018, 0]
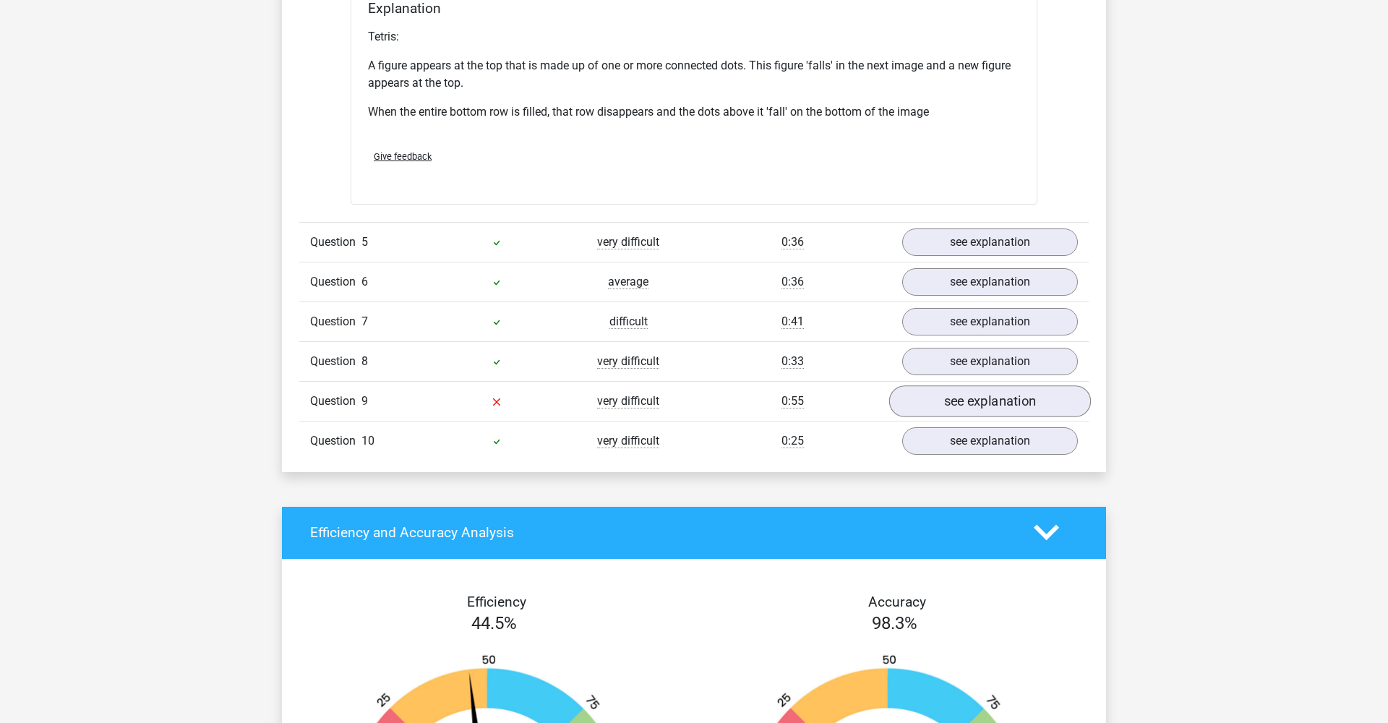
click at [953, 402] on link "see explanation" at bounding box center [990, 401] width 202 height 32
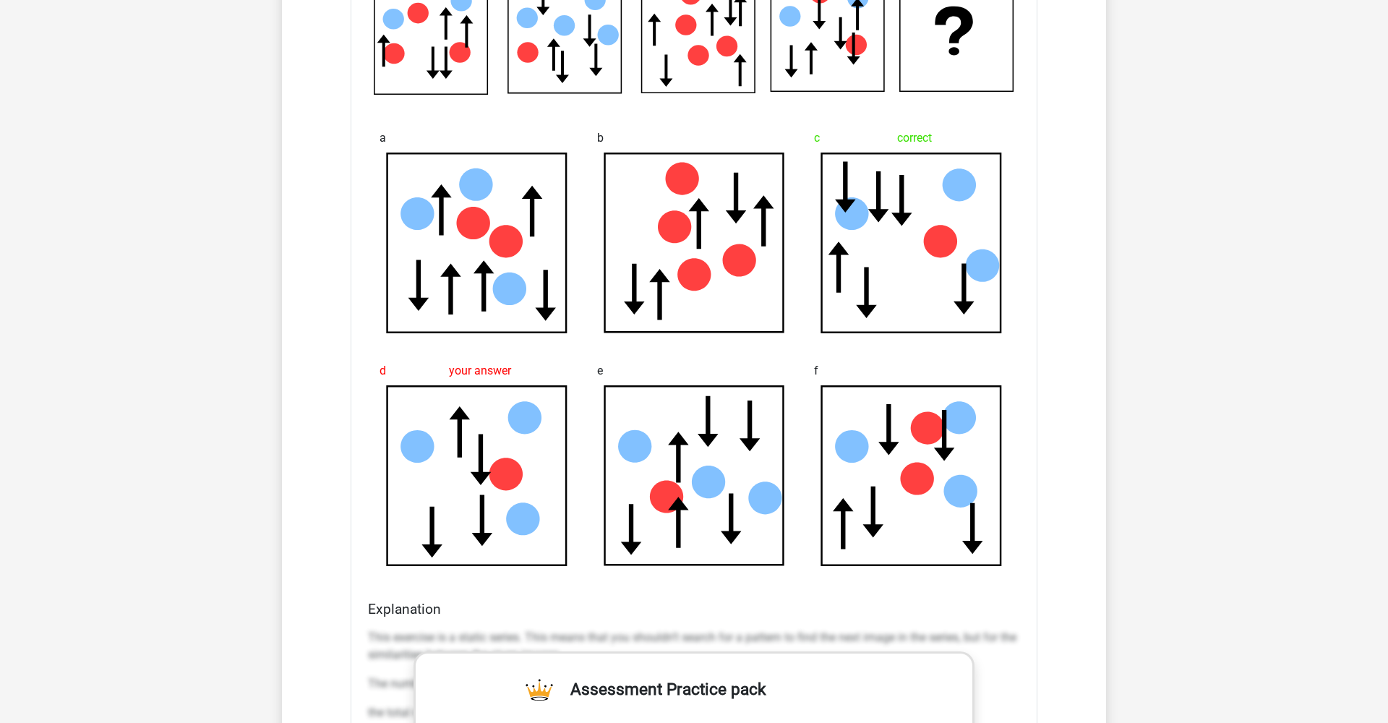
scroll to position [2475, 0]
